Goal: Task Accomplishment & Management: Use online tool/utility

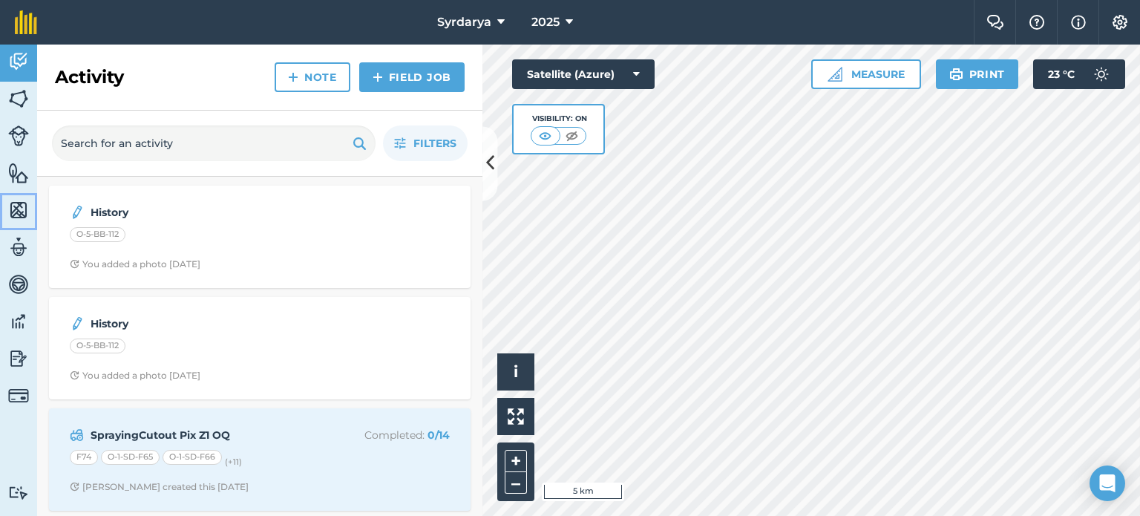
click at [28, 210] on img at bounding box center [18, 210] width 21 height 22
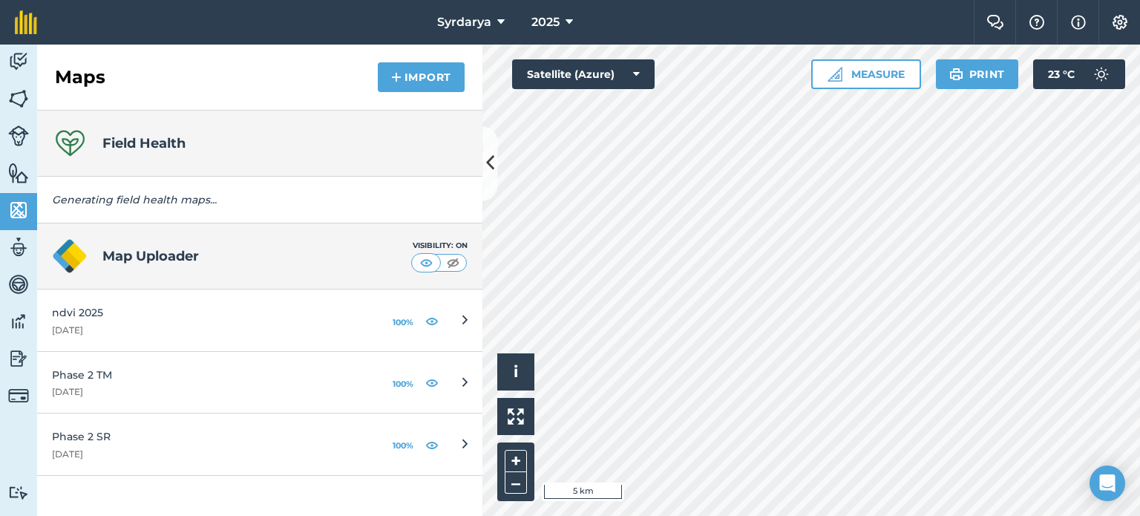
click at [196, 257] on h4 "Map Uploader" at bounding box center [256, 256] width 309 height 21
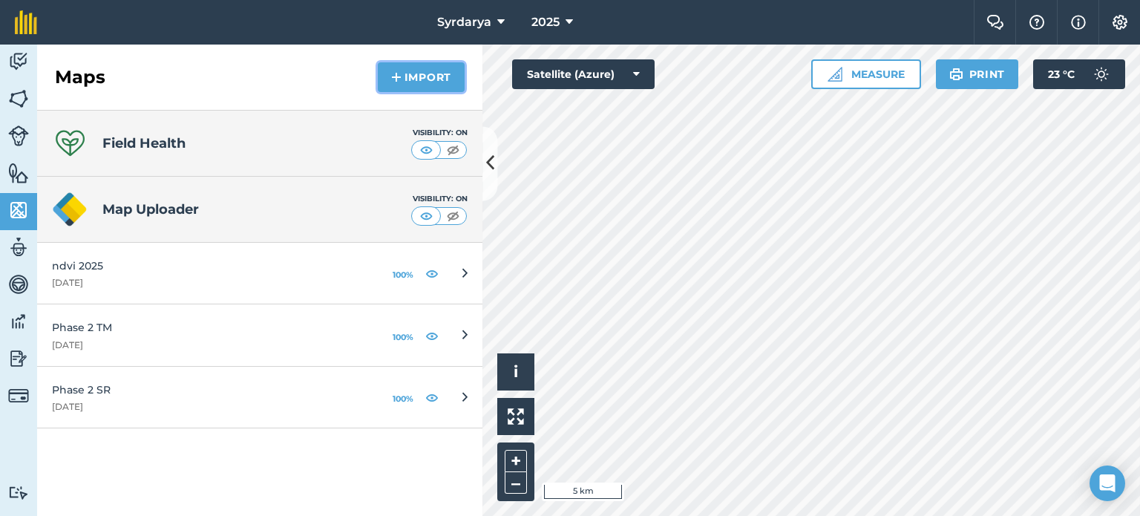
click at [396, 82] on img at bounding box center [396, 77] width 10 height 18
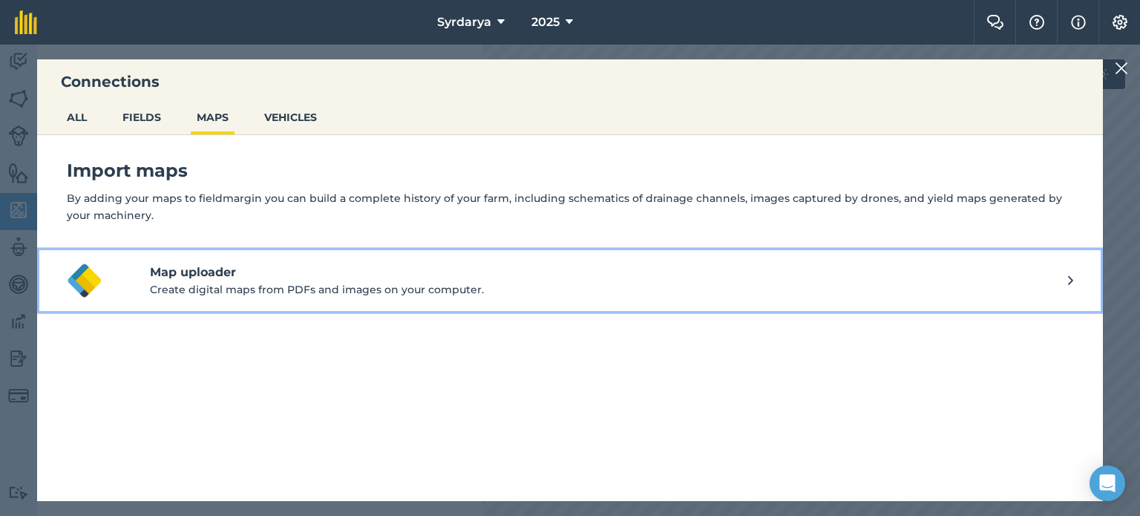
click at [195, 286] on p "Create digital maps from PDFs and images on your computer." at bounding box center [609, 289] width 918 height 16
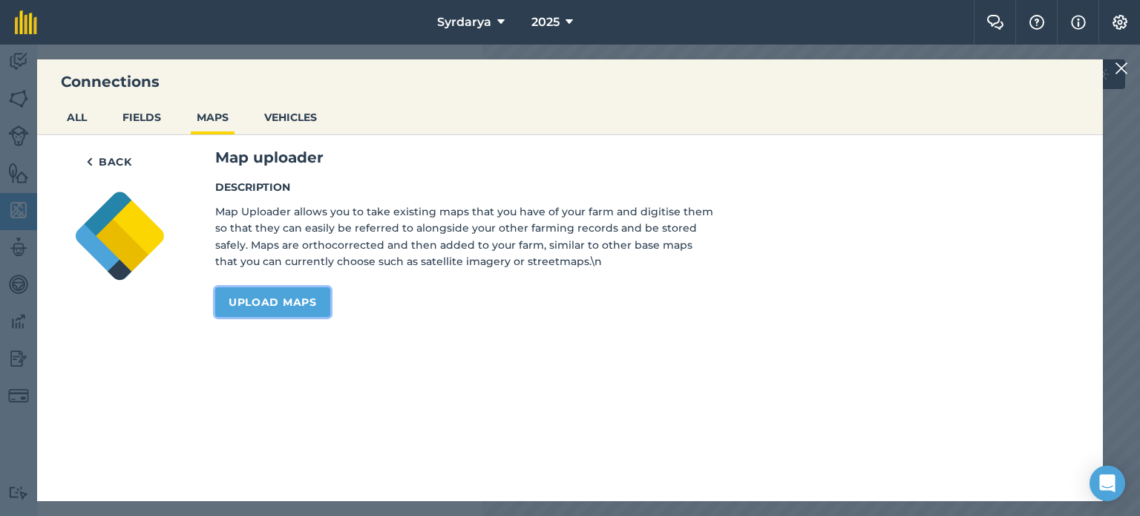
click at [275, 306] on link "Upload maps" at bounding box center [272, 302] width 115 height 30
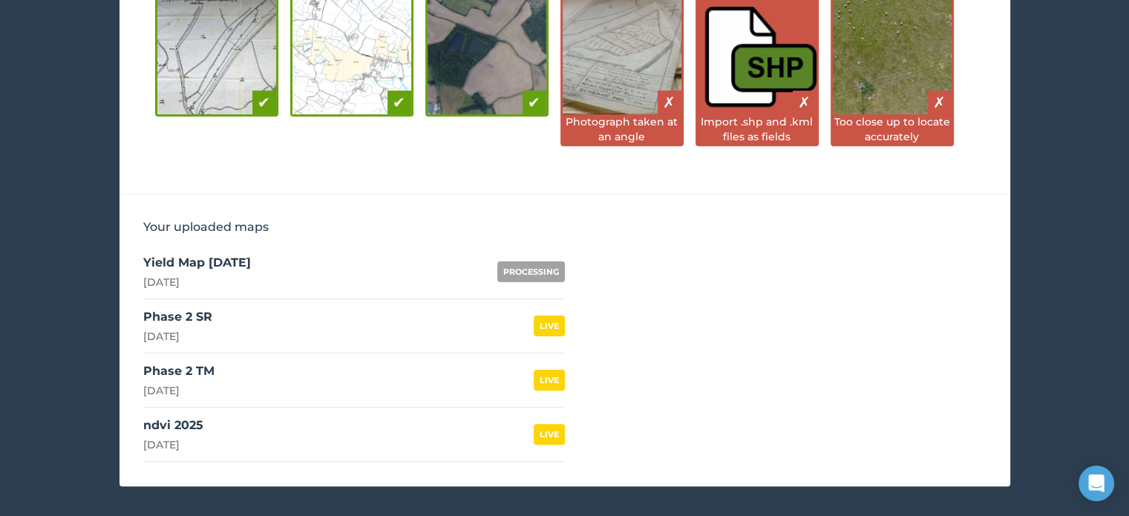
scroll to position [349, 0]
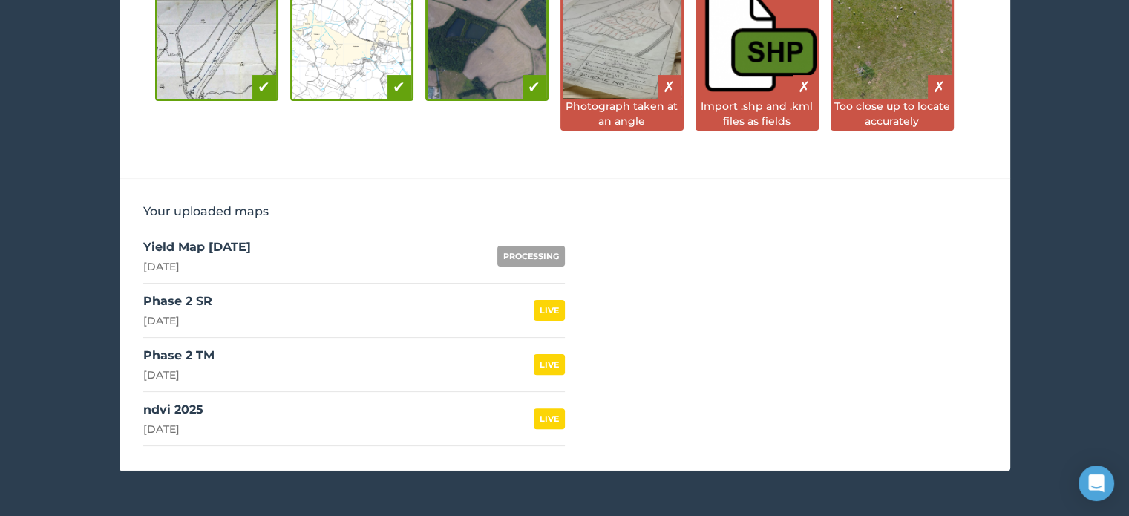
click at [493, 253] on link "Yield Map Oct 2026 8th October 2025 PROCESSING" at bounding box center [354, 256] width 422 height 54
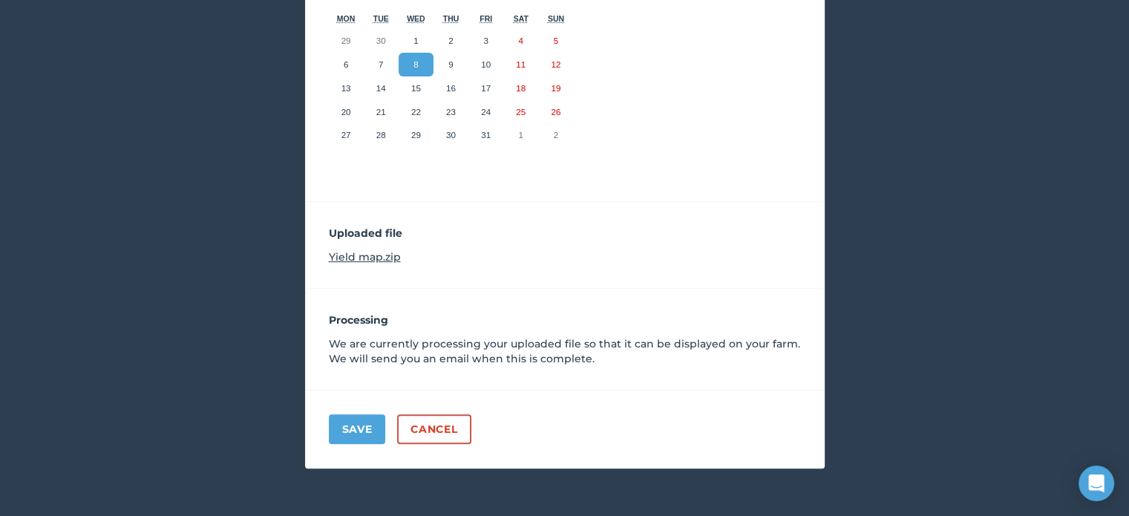
scroll to position [330, 0]
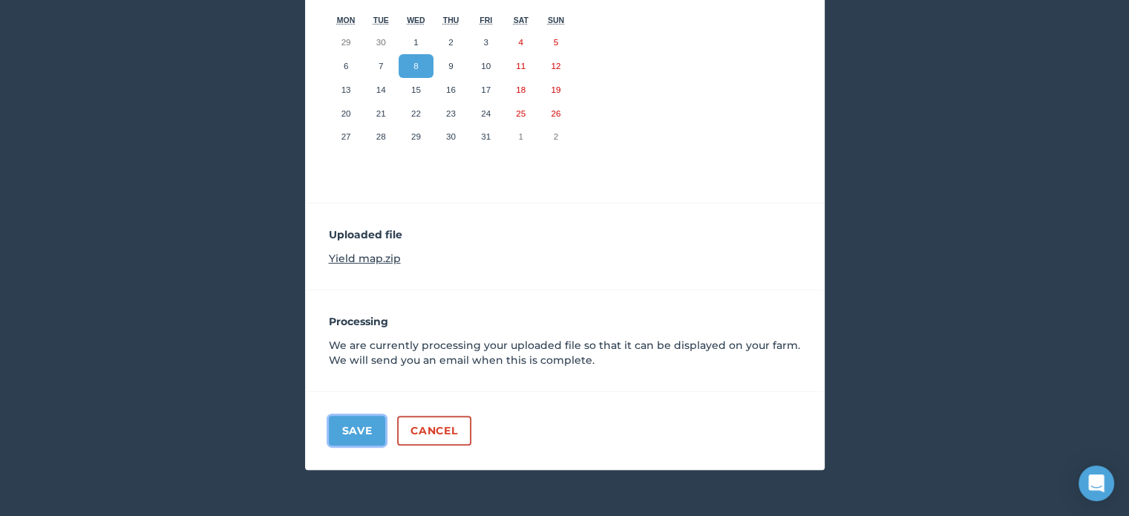
click at [341, 435] on button "Save" at bounding box center [357, 431] width 57 height 30
click at [411, 56] on button "8" at bounding box center [416, 66] width 35 height 24
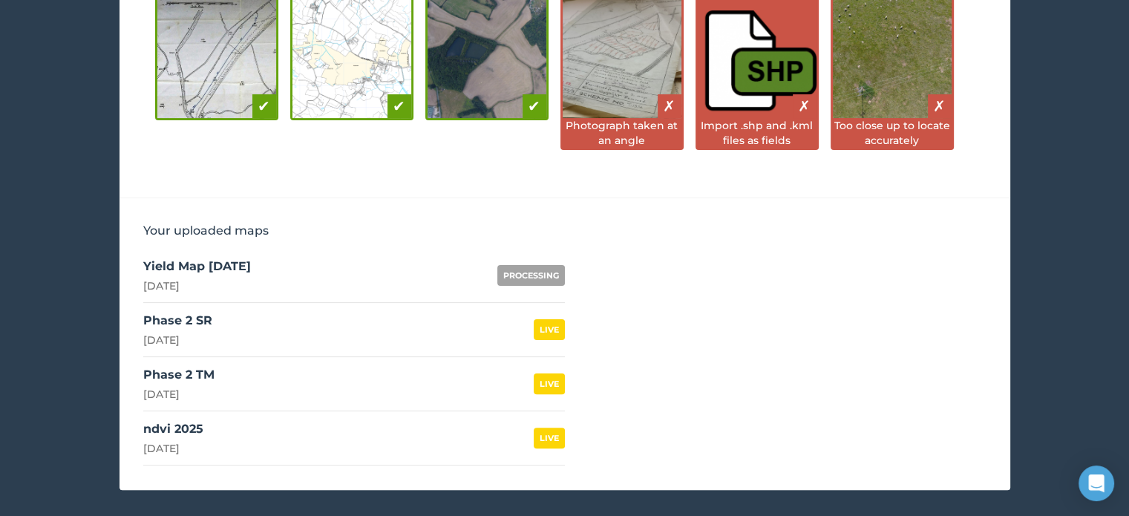
click at [500, 258] on link "Yield Map Oct 2026 8th October 2025 PROCESSING" at bounding box center [354, 276] width 422 height 54
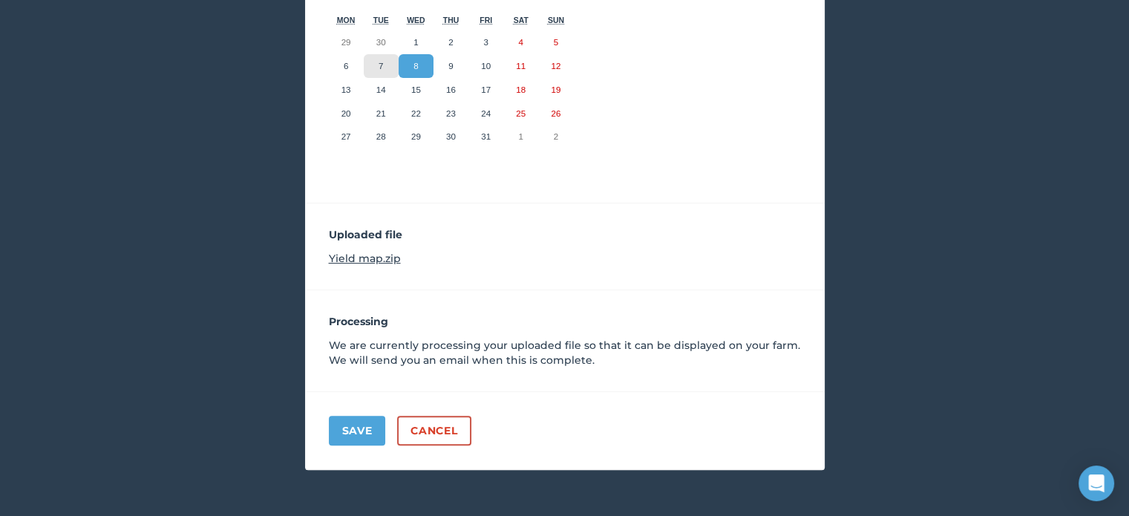
click at [383, 63] on abbr "7" at bounding box center [381, 66] width 4 height 10
click at [420, 63] on button "8" at bounding box center [416, 66] width 35 height 24
click at [390, 62] on button "7" at bounding box center [381, 66] width 35 height 24
click at [412, 65] on button "8" at bounding box center [416, 66] width 35 height 24
click at [359, 419] on button "Save" at bounding box center [357, 431] width 57 height 30
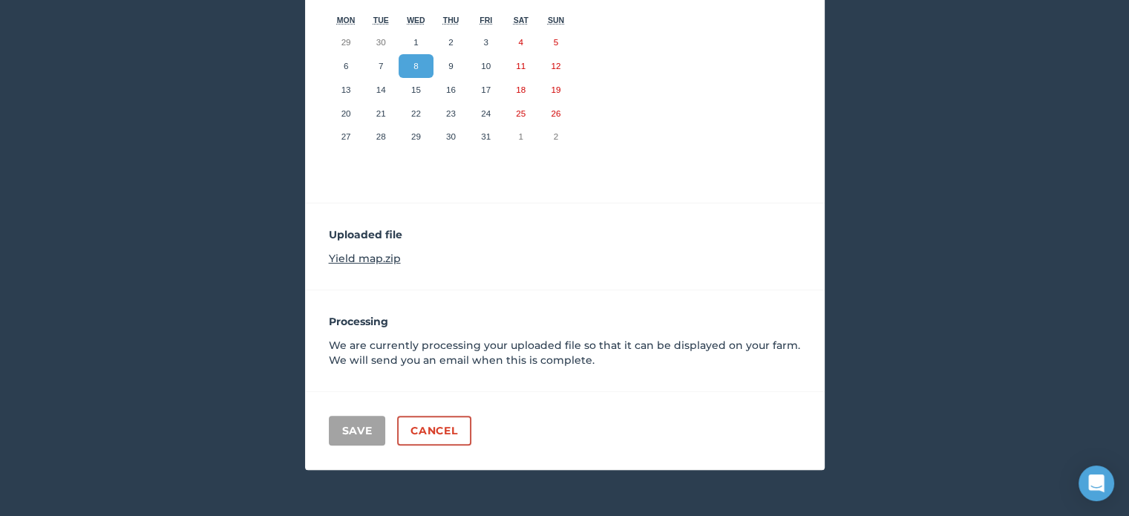
click at [387, 259] on link "Yield map.zip" at bounding box center [365, 258] width 72 height 13
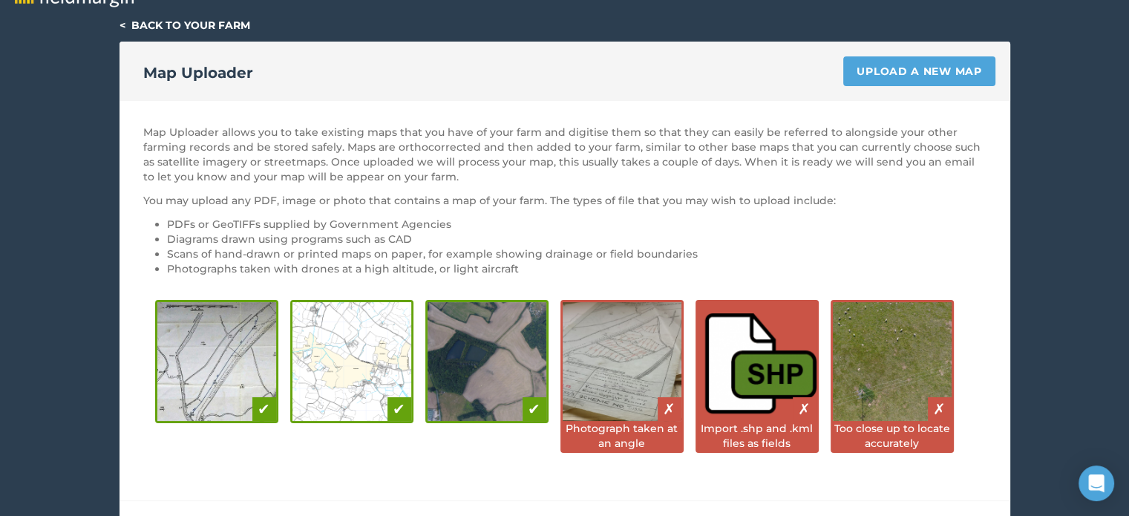
scroll to position [24, 0]
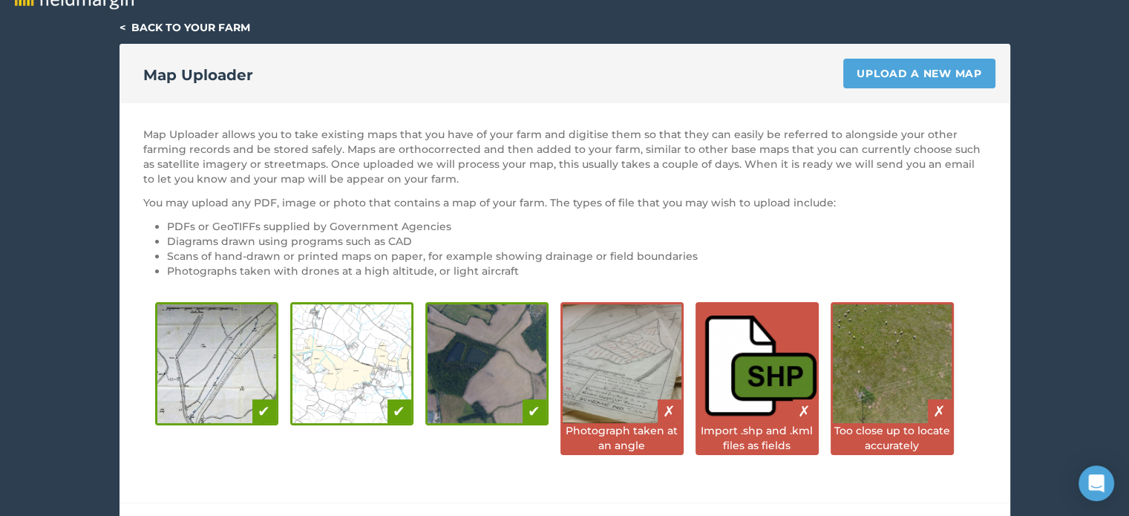
click at [142, 31] on link "< Back to your farm" at bounding box center [185, 27] width 131 height 13
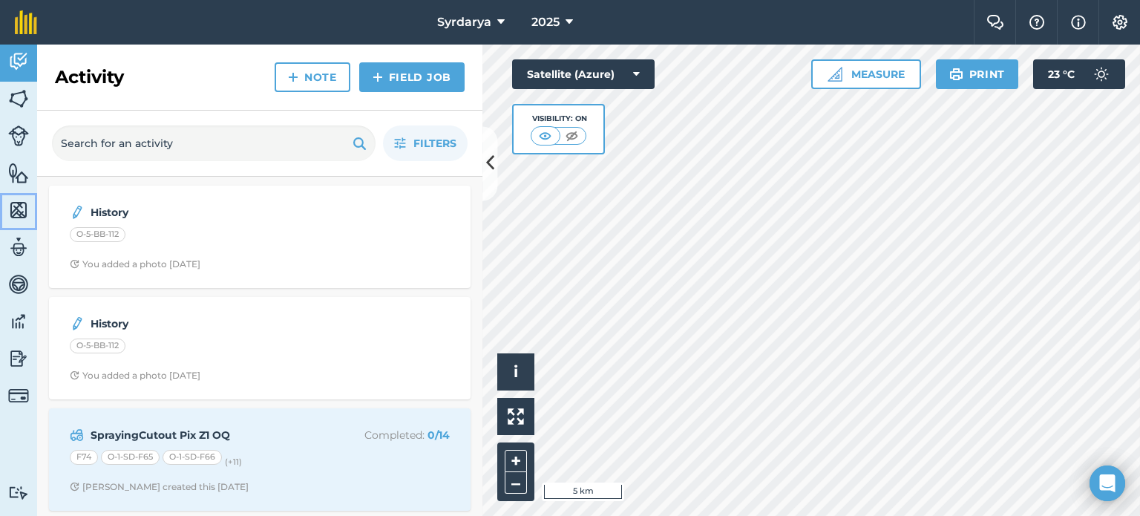
click at [21, 213] on img at bounding box center [18, 210] width 21 height 22
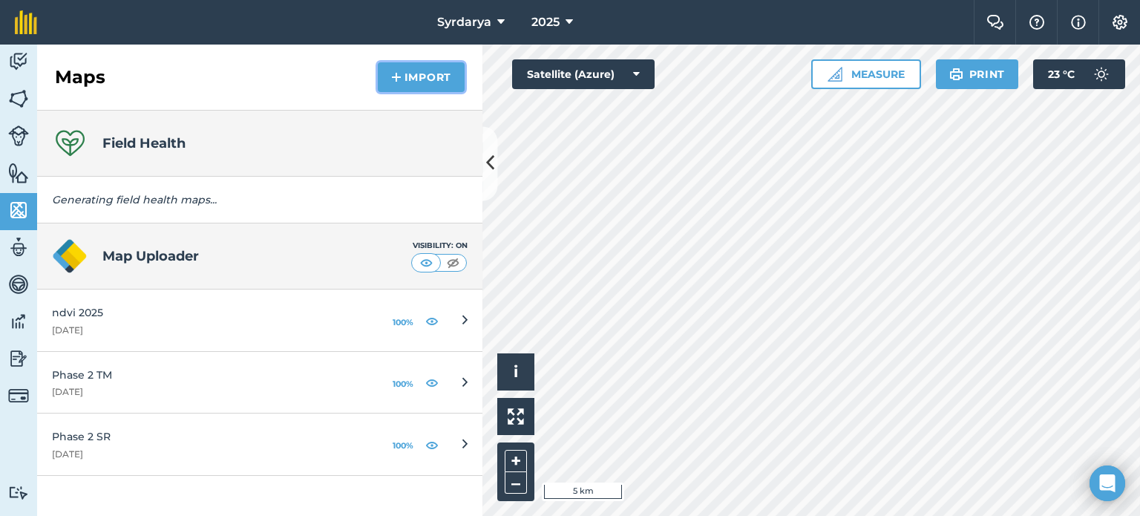
click at [408, 91] on button "Import" at bounding box center [421, 77] width 87 height 30
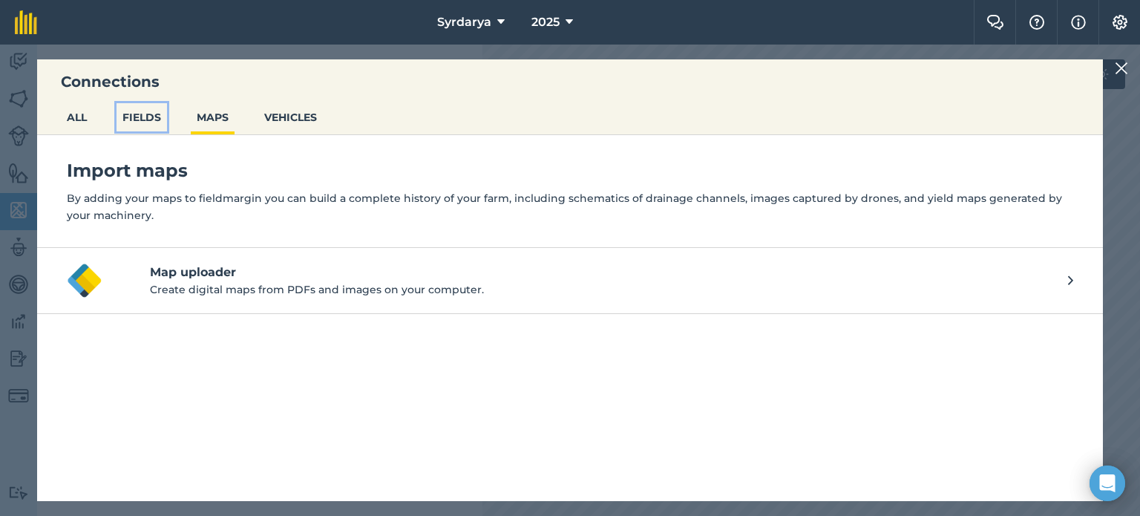
click at [158, 106] on button "FIELDS" at bounding box center [142, 117] width 50 height 28
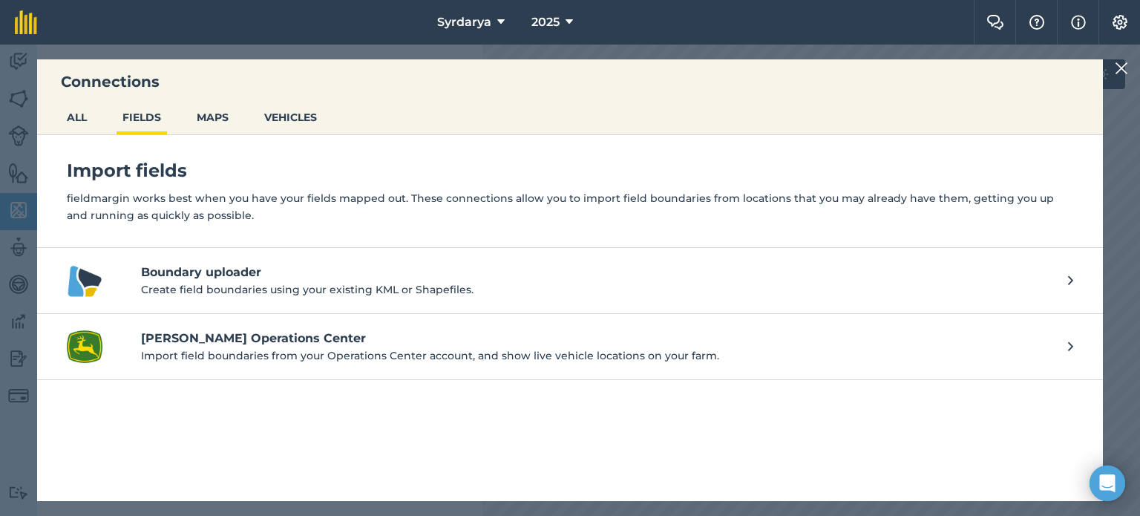
click at [203, 347] on p "Import field boundaries from your Operations Center account, and show live vehi…" at bounding box center [597, 355] width 912 height 16
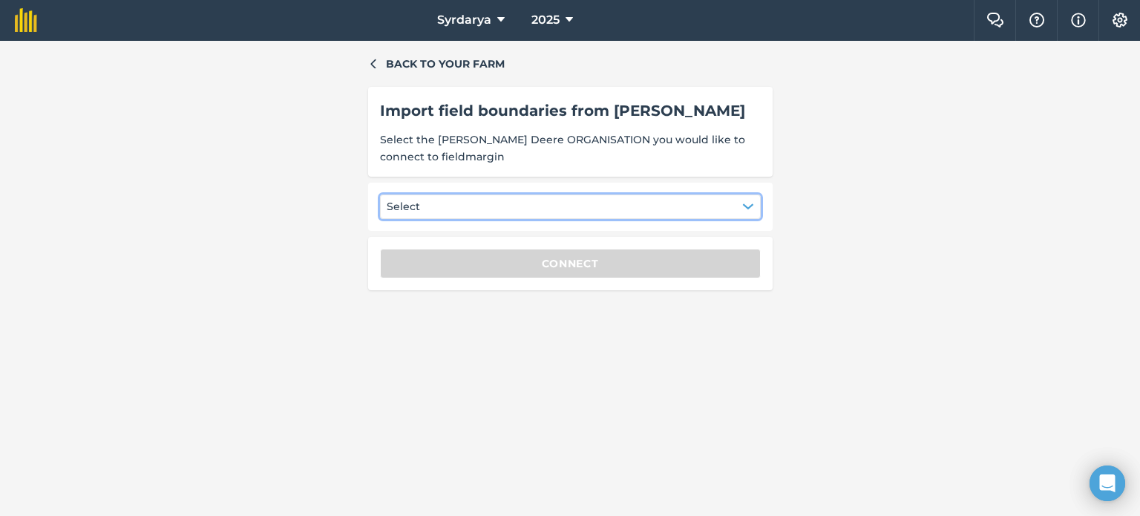
click at [481, 207] on button "Select" at bounding box center [570, 206] width 381 height 24
click at [532, 202] on button "Select" at bounding box center [570, 206] width 381 height 24
click at [570, 200] on button "Select" at bounding box center [570, 206] width 381 height 24
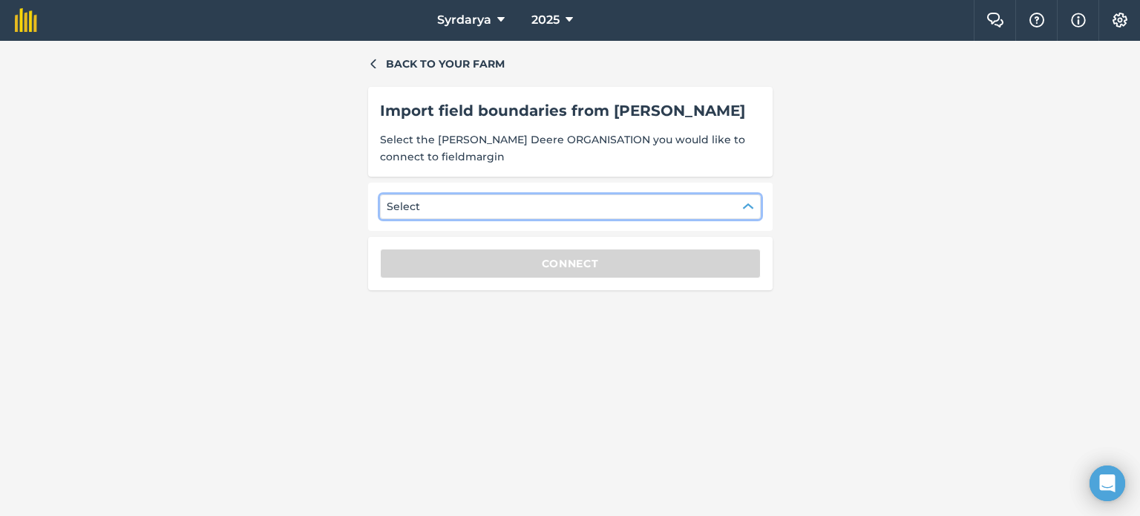
click at [570, 200] on button "Select" at bounding box center [570, 206] width 381 height 24
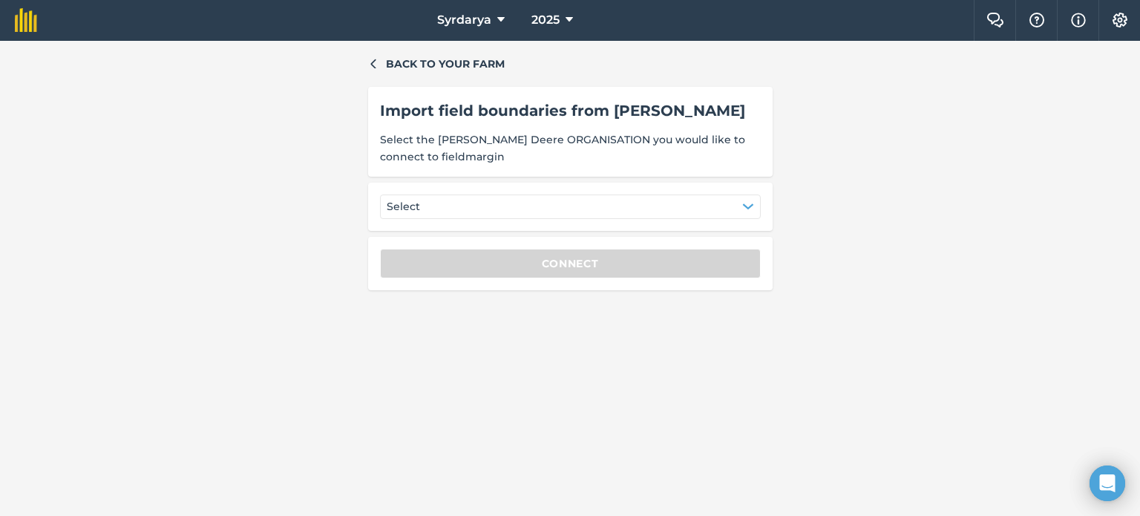
click at [589, 235] on div "Back to your farm Import field boundaries from [PERSON_NAME] Select the [PERSON…" at bounding box center [570, 278] width 405 height 445
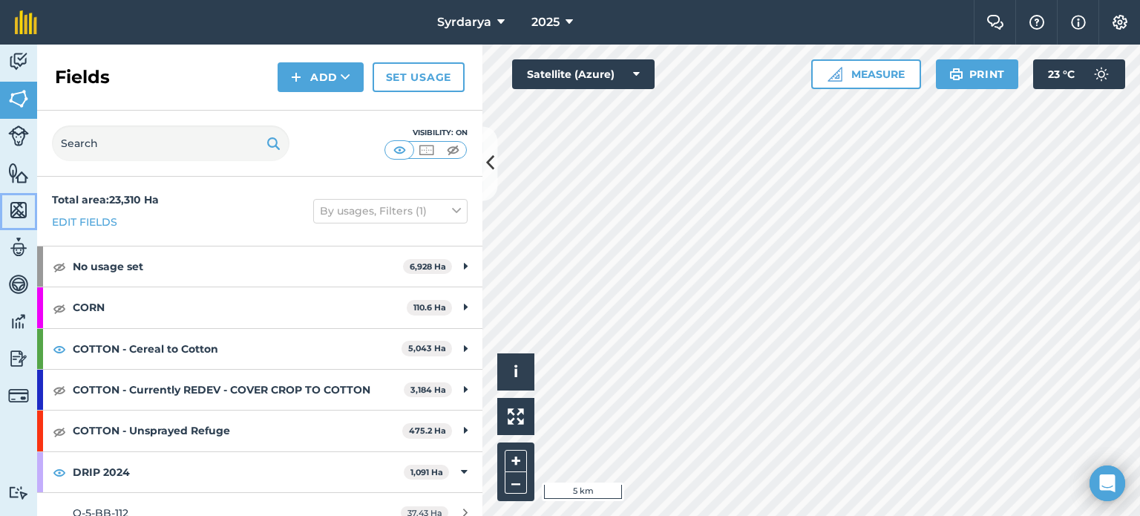
click at [22, 213] on img at bounding box center [18, 210] width 21 height 22
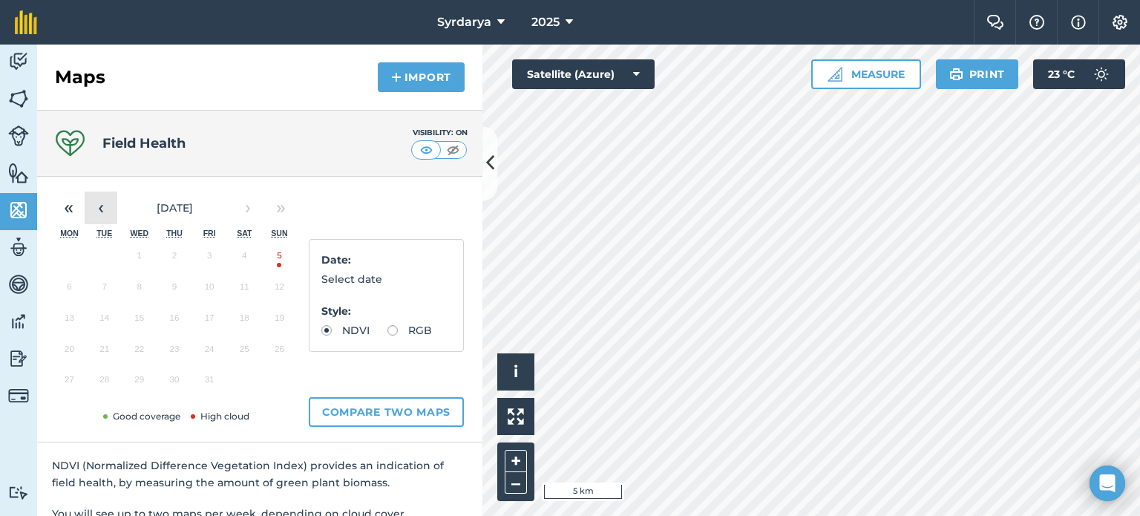
click at [104, 204] on button "‹" at bounding box center [101, 208] width 33 height 33
click at [169, 351] on button "25" at bounding box center [174, 352] width 35 height 31
